Goal: Book appointment/travel/reservation

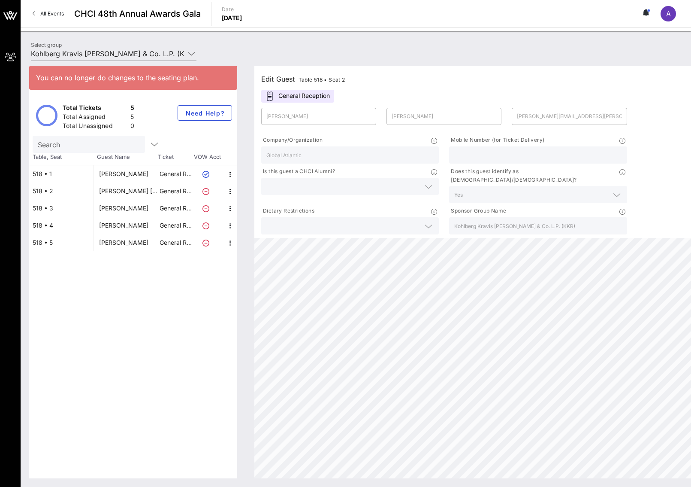
click at [293, 40] on div "Select group Kohlberg Kravis [PERSON_NAME] & Co. L.P. (KKR) (Kohlberg Kravis [P…" at bounding box center [356, 55] width 660 height 30
